Goal: Purchase product/service

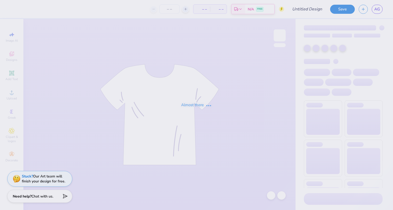
type input "Theta Senior Shirts"
type input "24"
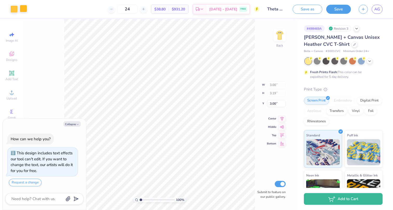
click at [25, 10] on div at bounding box center [23, 8] width 7 height 7
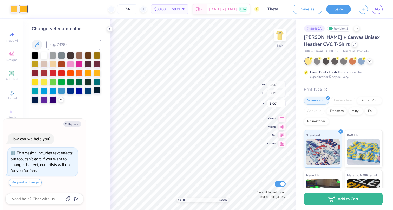
click at [98, 92] on div at bounding box center [97, 90] width 7 height 7
click at [11, 9] on div at bounding box center [13, 8] width 7 height 7
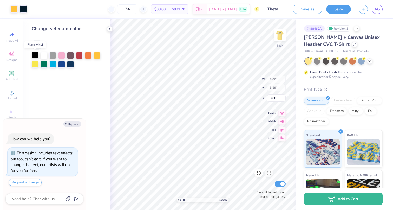
click at [36, 52] on div at bounding box center [35, 54] width 7 height 7
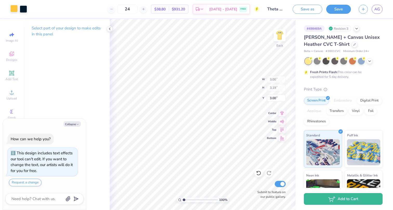
click at [15, 9] on div at bounding box center [13, 8] width 7 height 7
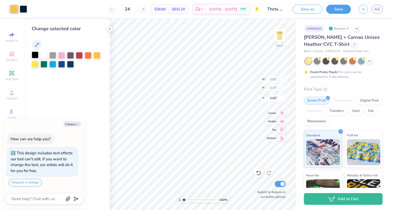
click at [36, 55] on div at bounding box center [35, 54] width 7 height 7
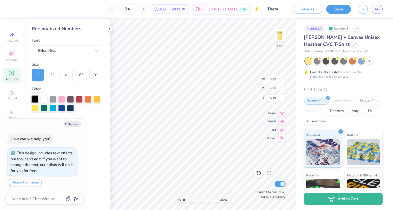
click at [35, 99] on div at bounding box center [35, 99] width 7 height 7
click at [284, 33] on img at bounding box center [279, 35] width 21 height 21
click at [284, 33] on img at bounding box center [279, 35] width 10 height 10
type textarea "x"
